Goal: Information Seeking & Learning: Learn about a topic

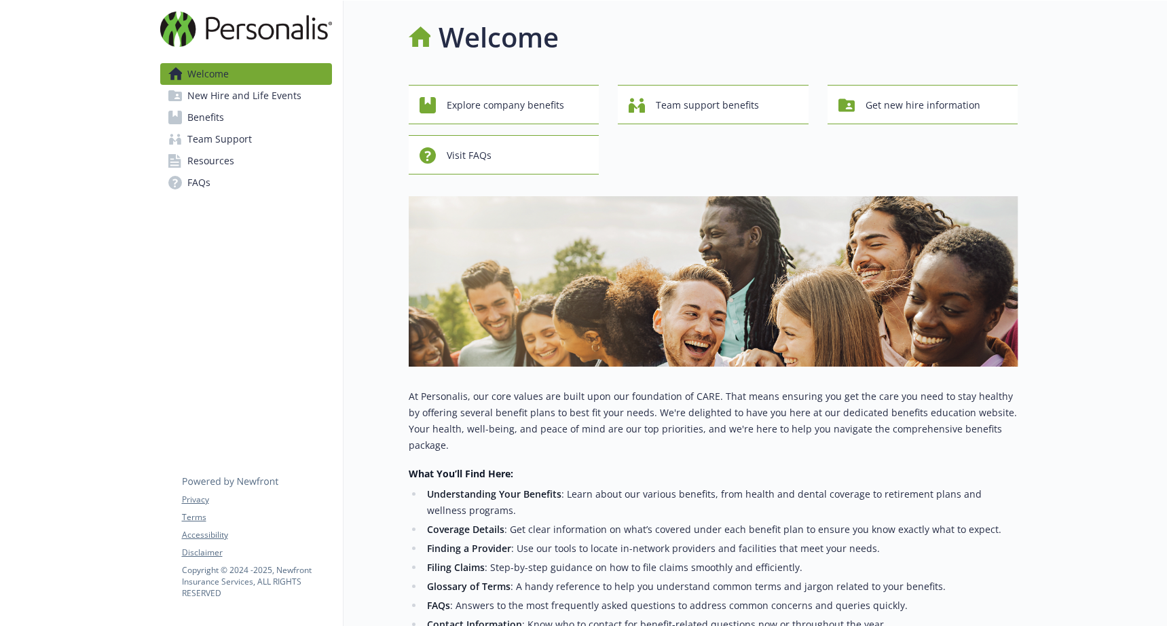
scroll to position [12, 0]
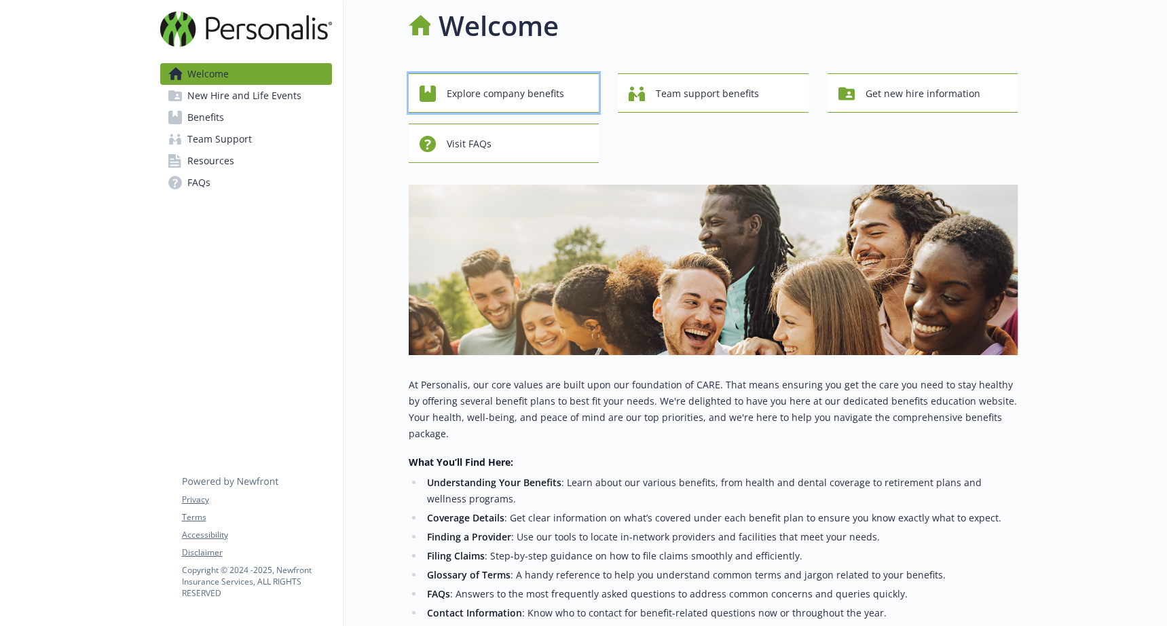
click at [506, 96] on span "Explore company benefits" at bounding box center [505, 94] width 117 height 26
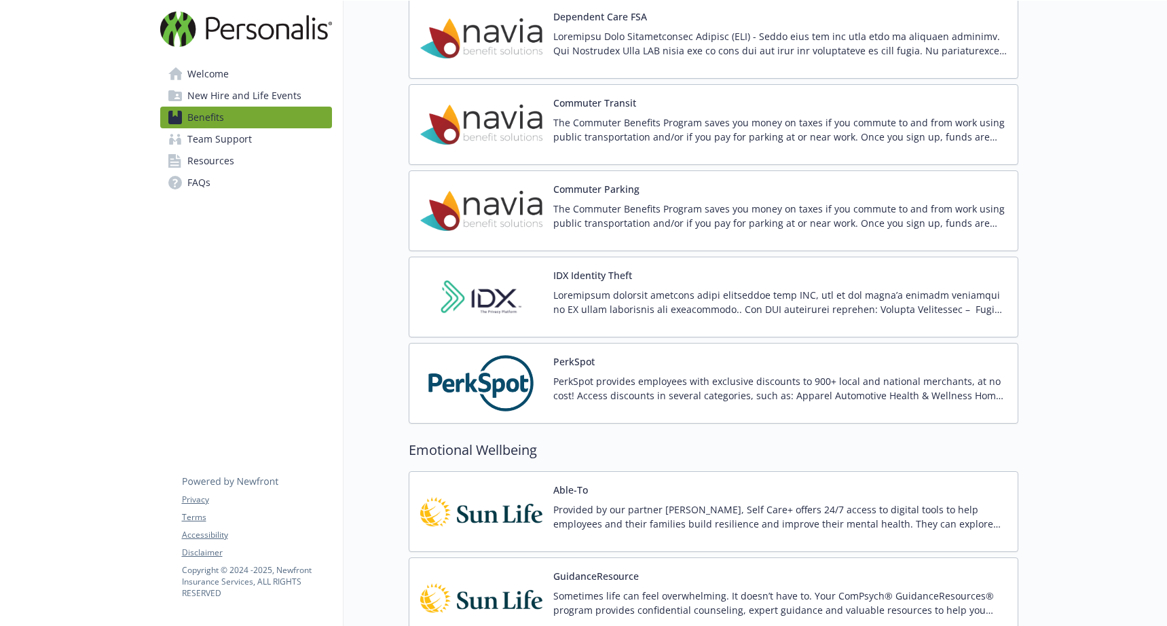
scroll to position [1827, 0]
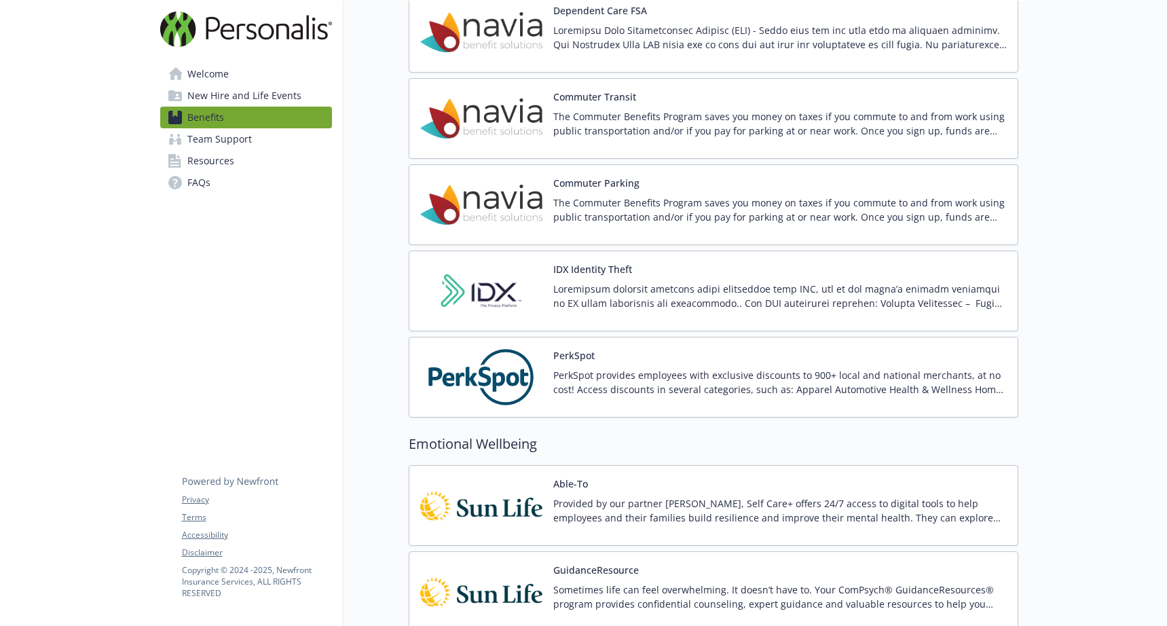
click at [592, 366] on div "PerkSpot PerkSpot provides employees with exclusive discounts to 900+ local and…" at bounding box center [779, 377] width 453 height 58
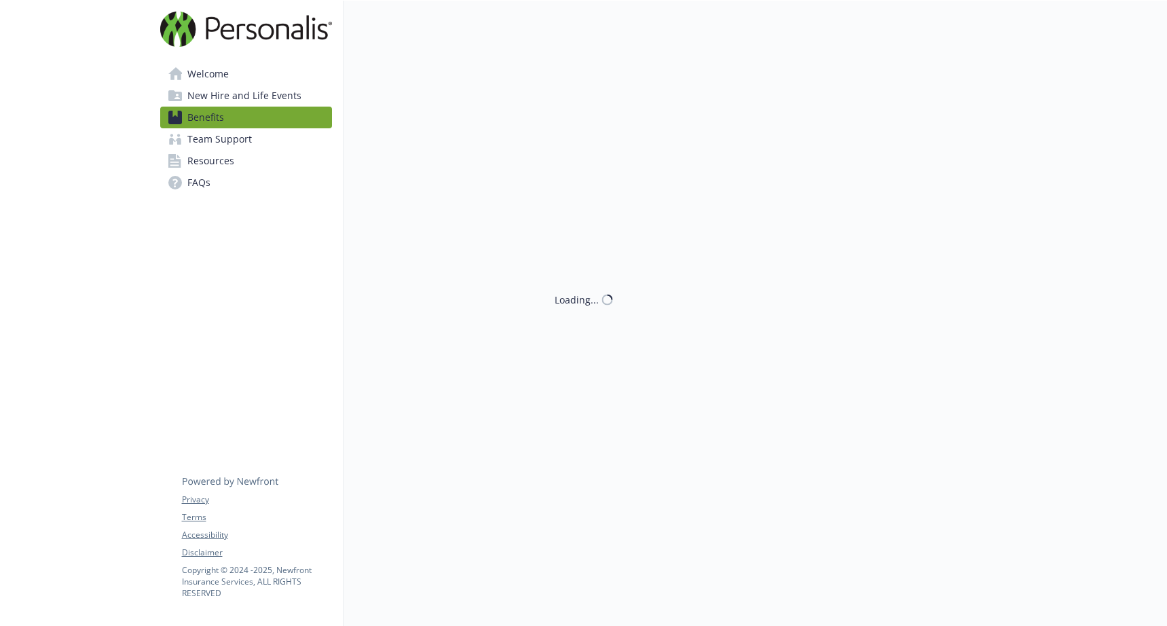
scroll to position [1832, 0]
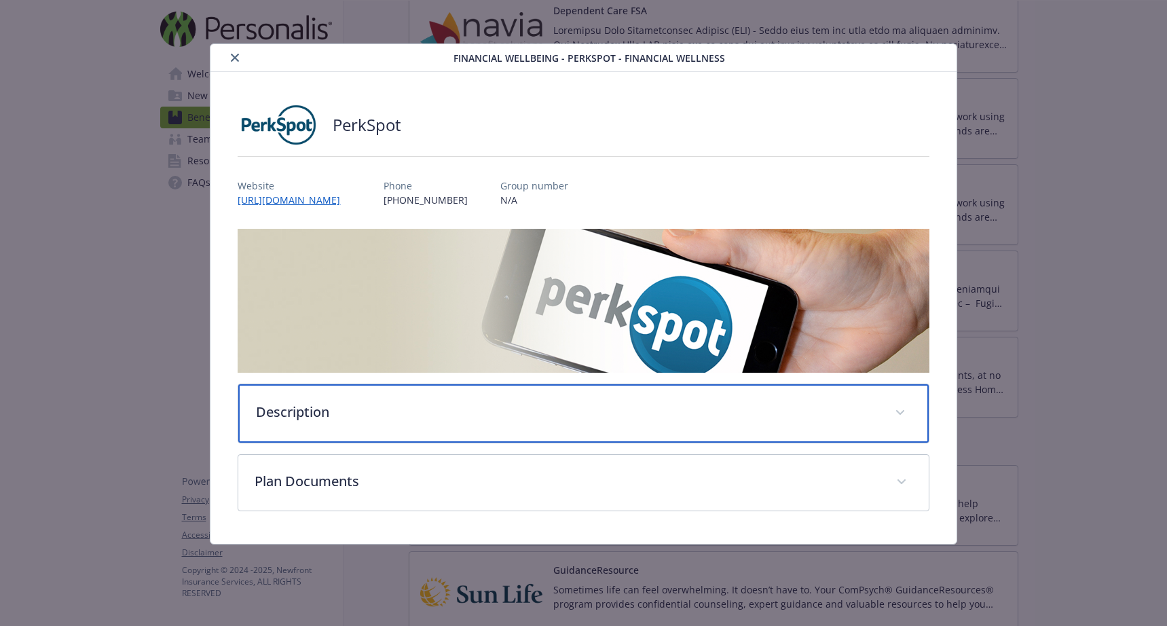
click at [434, 418] on p "Description" at bounding box center [567, 412] width 622 height 20
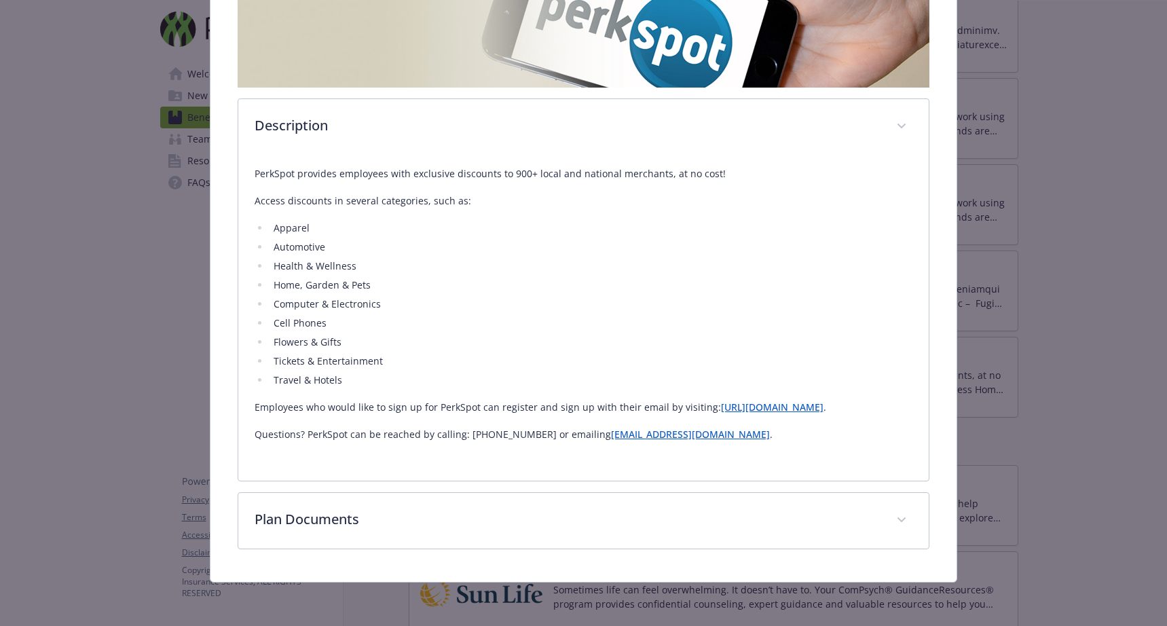
scroll to position [285, 0]
click at [730, 406] on link "[URL][DOMAIN_NAME]" at bounding box center [772, 406] width 102 height 13
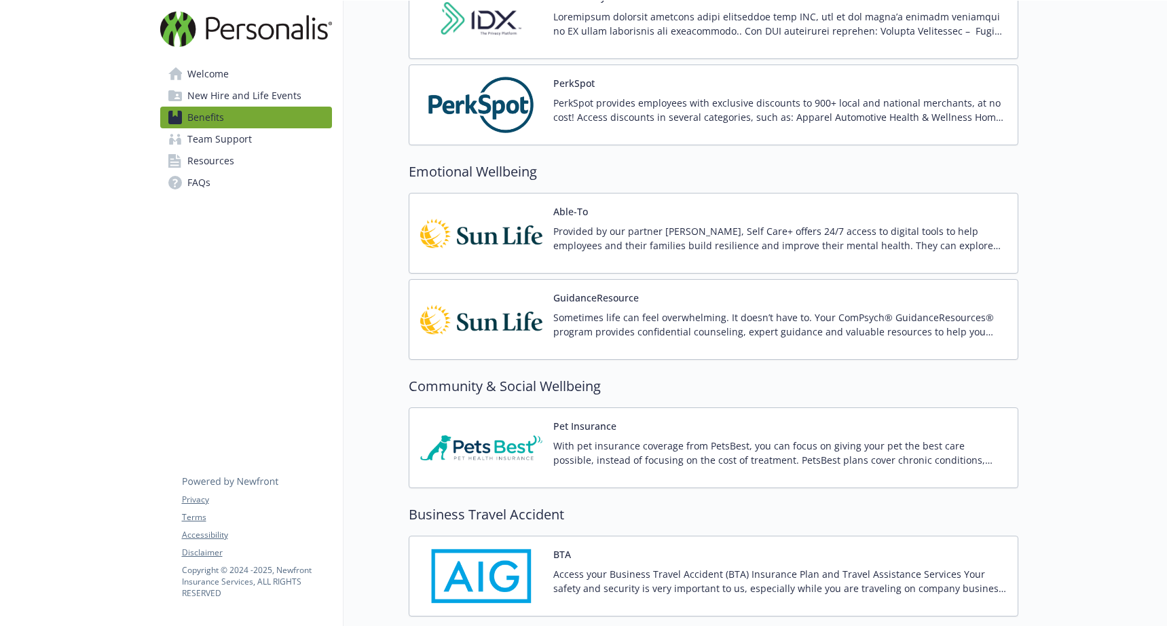
scroll to position [2193, 0]
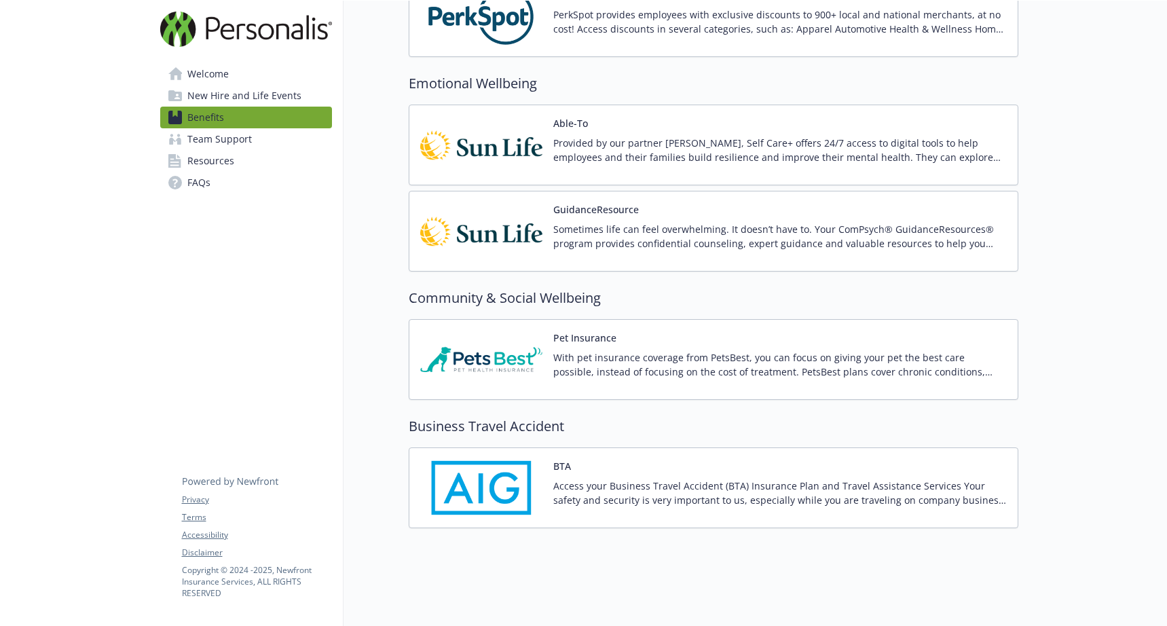
click at [622, 474] on div "BTA Access your Business Travel Accident (BTA) Insurance Plan and Travel Assist…" at bounding box center [779, 488] width 453 height 58
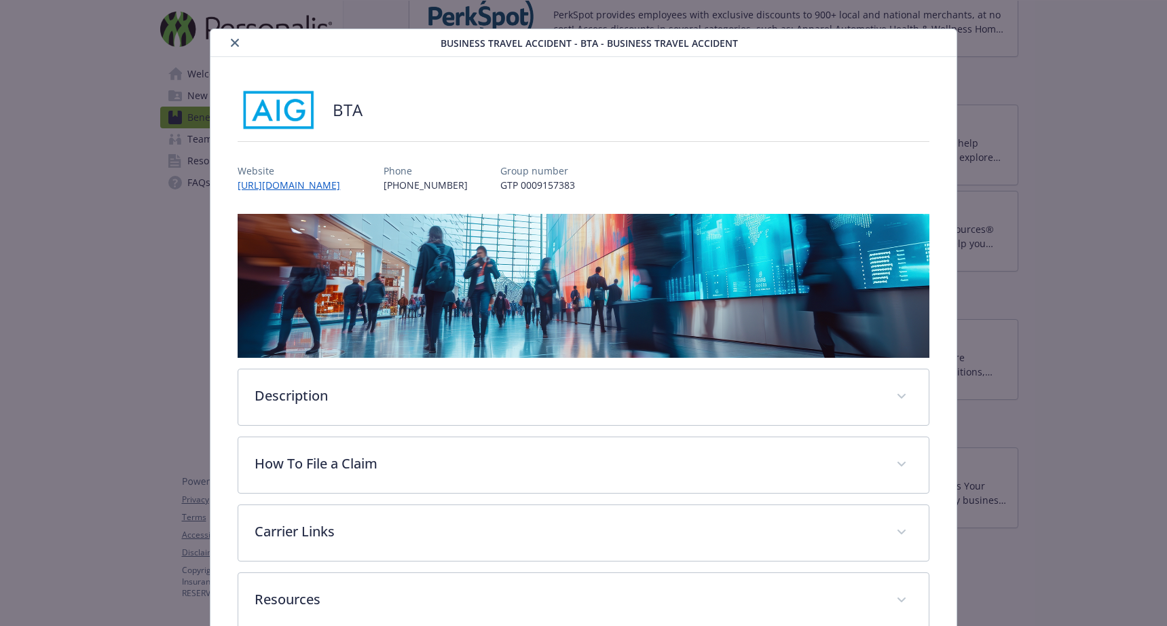
scroll to position [22, 0]
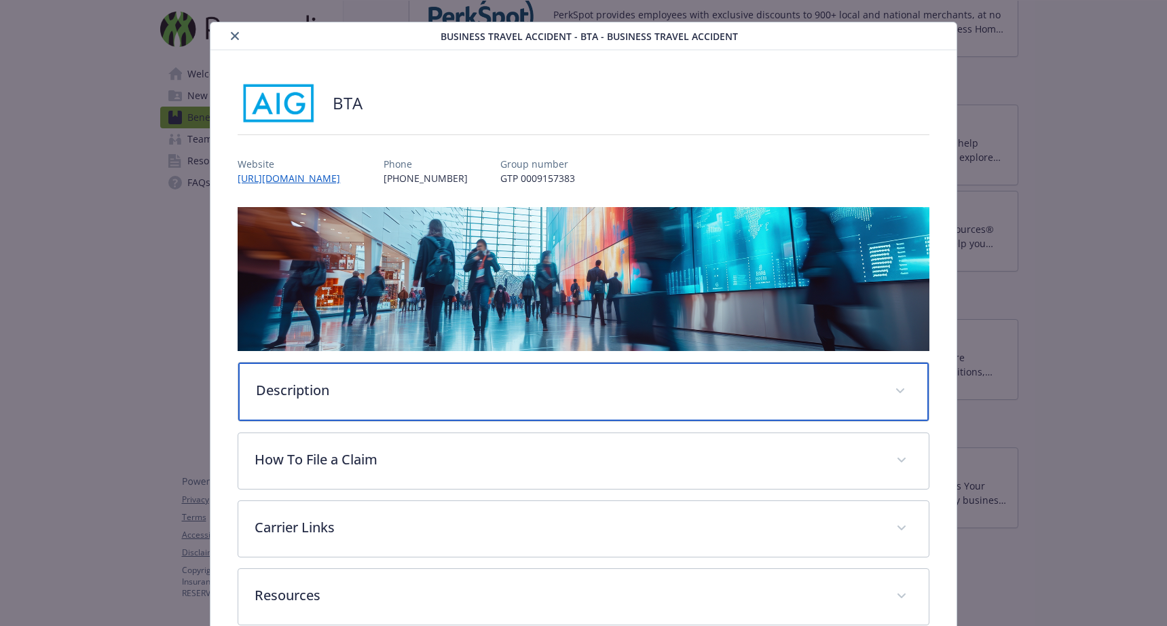
click at [623, 405] on div "Description" at bounding box center [582, 391] width 689 height 58
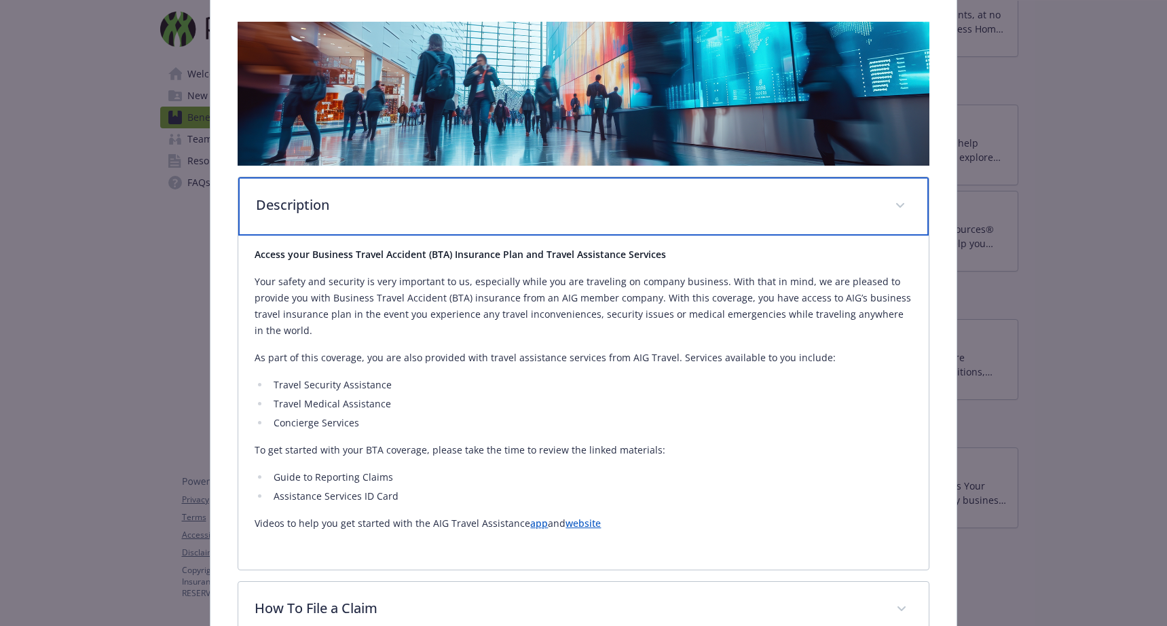
scroll to position [208, 0]
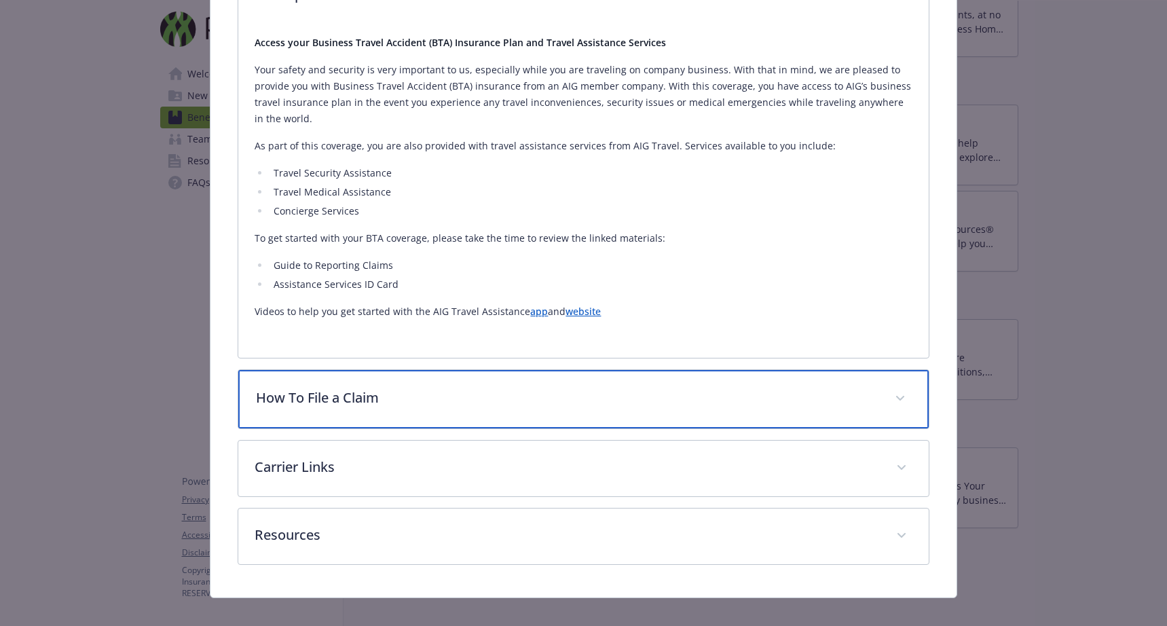
click at [623, 405] on p "How To File a Claim" at bounding box center [567, 397] width 622 height 20
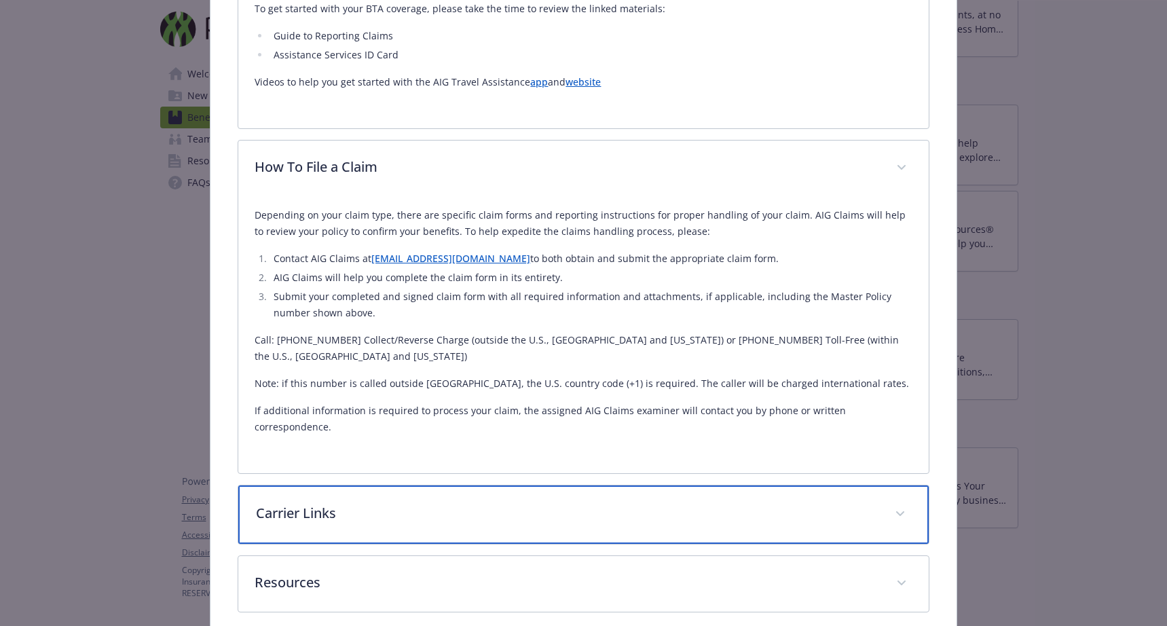
click at [616, 512] on div "Carrier Links" at bounding box center [582, 514] width 689 height 58
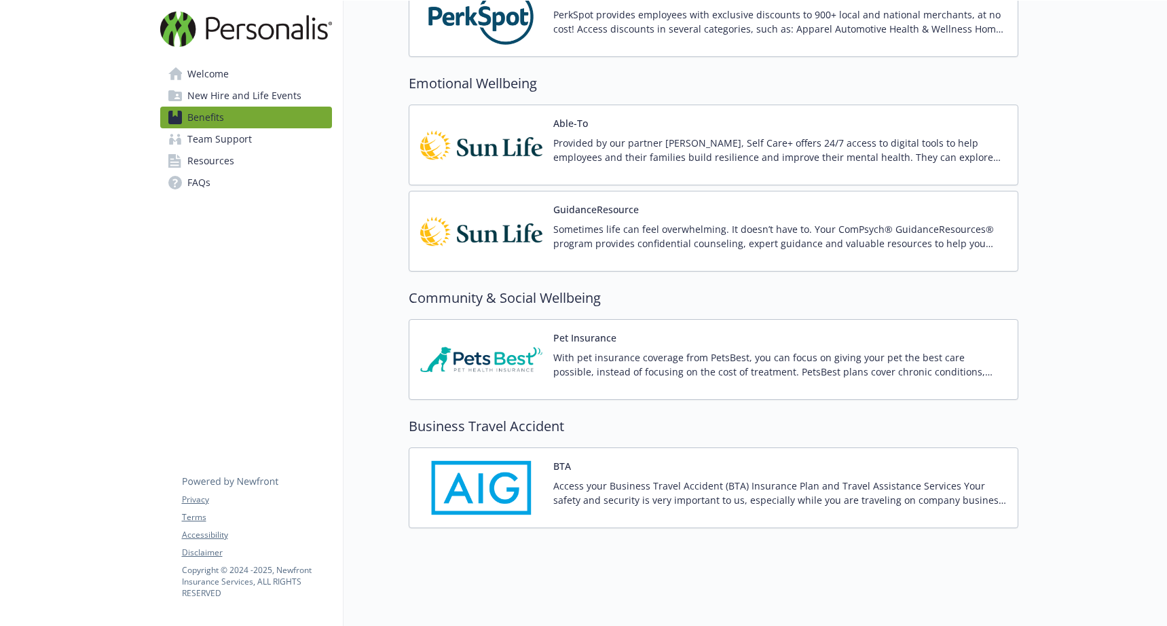
click at [275, 94] on span "New Hire and Life Events" at bounding box center [244, 96] width 114 height 22
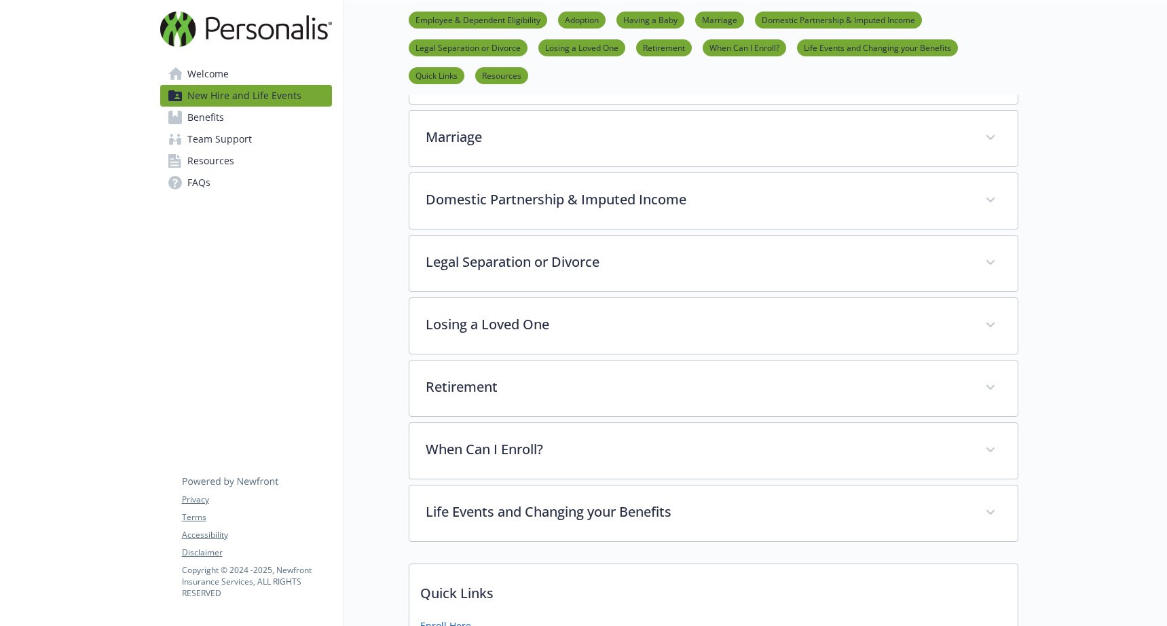
scroll to position [397, 0]
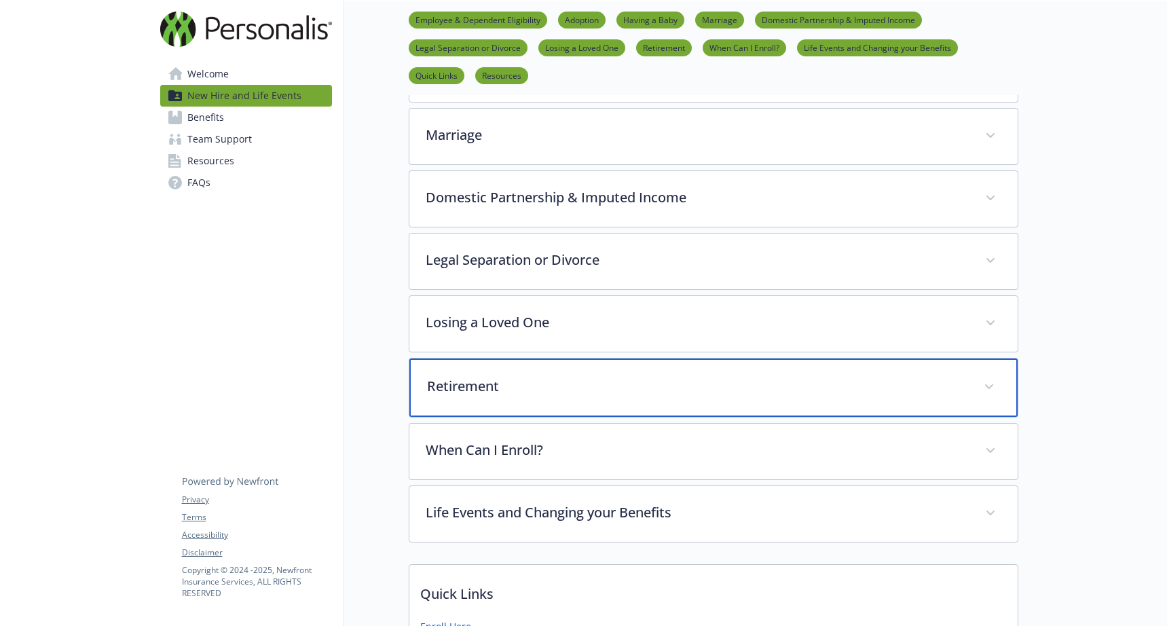
click at [528, 386] on p "Retirement" at bounding box center [697, 386] width 540 height 20
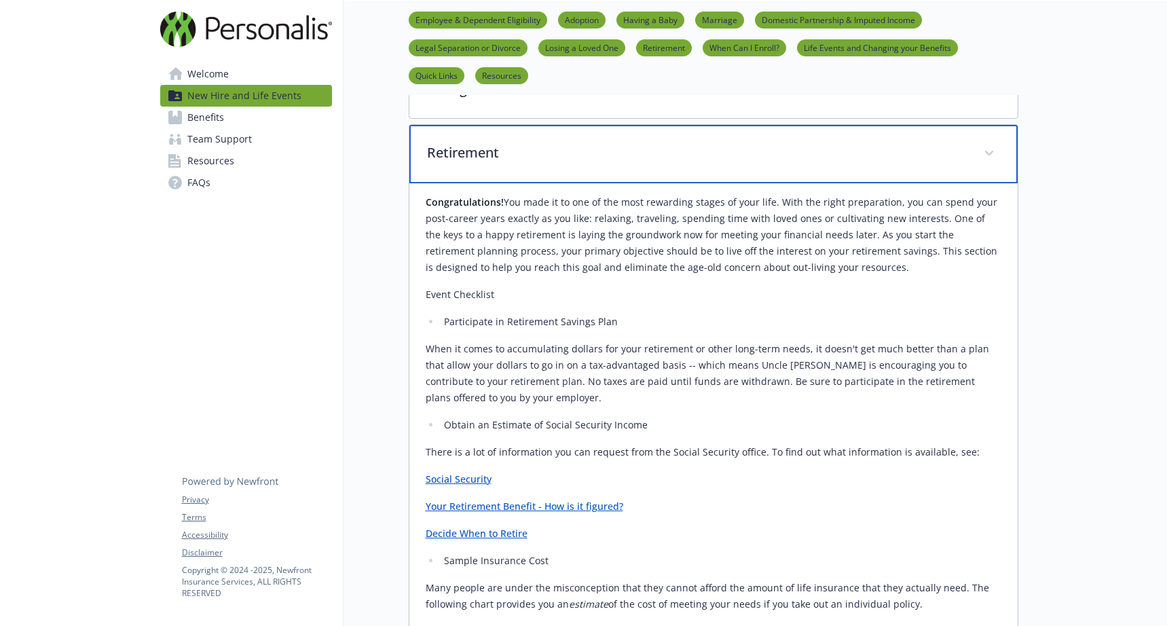
scroll to position [655, 0]
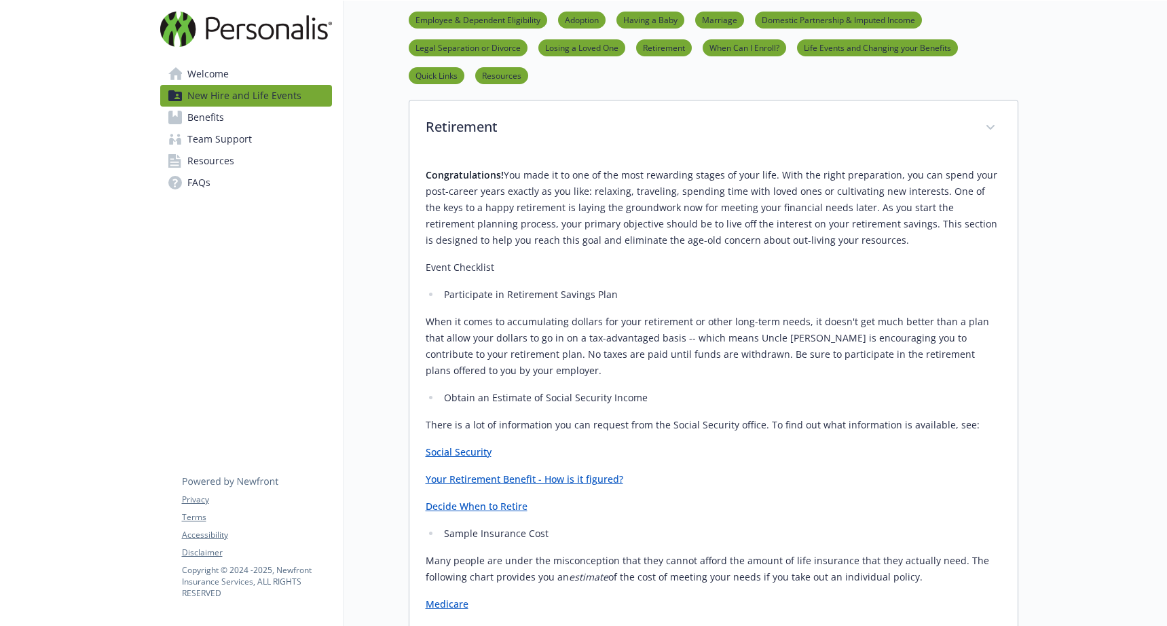
click at [514, 486] on p "Your Retirement Benefit - How is it figured?" at bounding box center [712, 479] width 575 height 16
click at [514, 476] on link "Your Retirement Benefit - How is it figured?" at bounding box center [523, 478] width 197 height 13
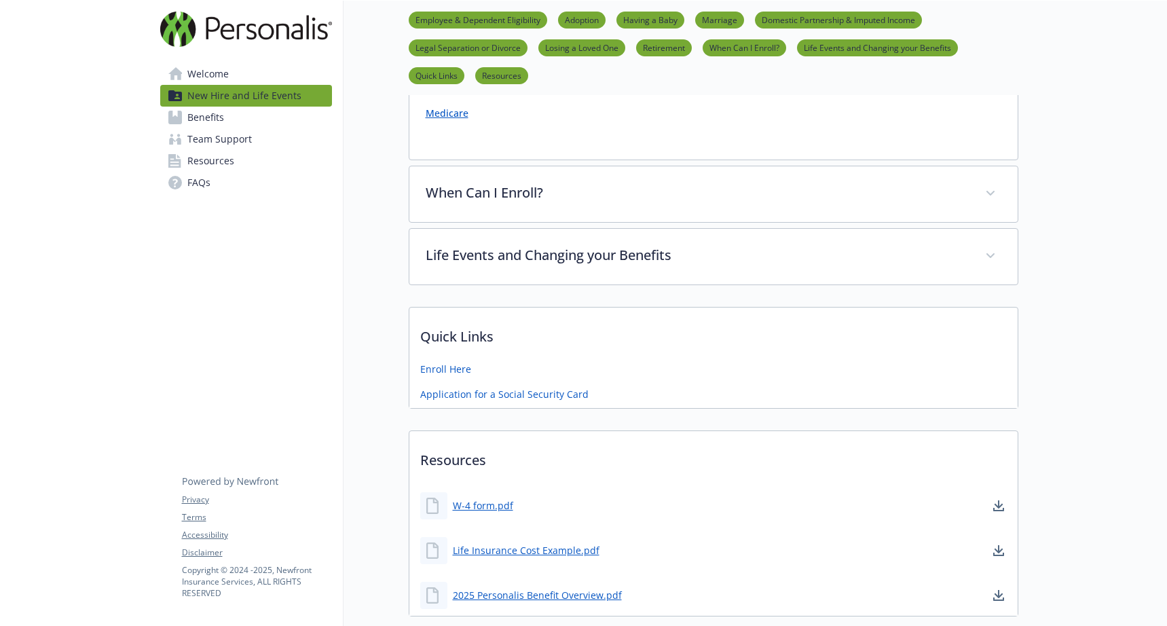
scroll to position [1223, 0]
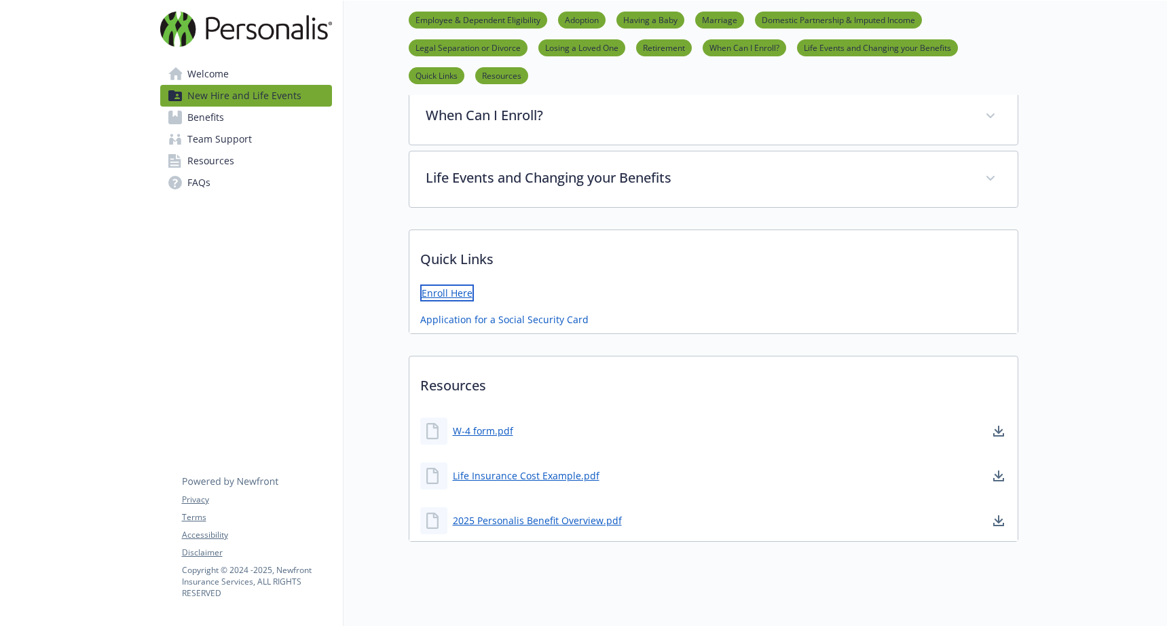
click at [450, 287] on link "Enroll Here" at bounding box center [447, 292] width 54 height 17
